Goal: Book appointment/travel/reservation

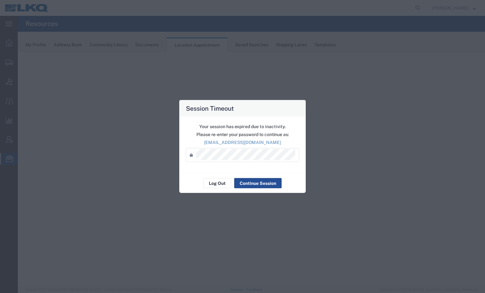
select select "30704"
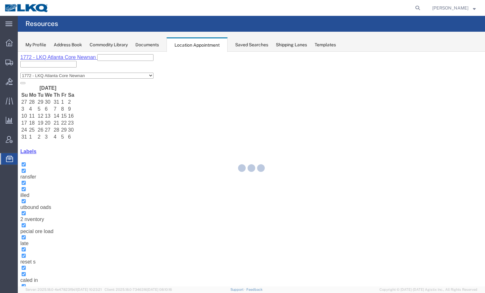
select select "30704"
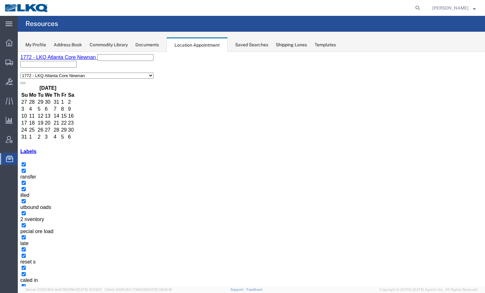
click at [25, 293] on button "button" at bounding box center [22, 298] width 5 height 2
click at [28, 293] on icon "button" at bounding box center [28, 298] width 0 height 0
